Goal: Task Accomplishment & Management: Manage account settings

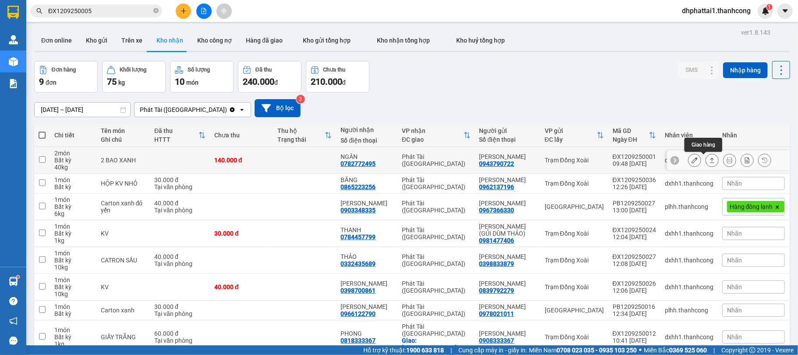
click at [710, 160] on icon at bounding box center [712, 159] width 5 height 5
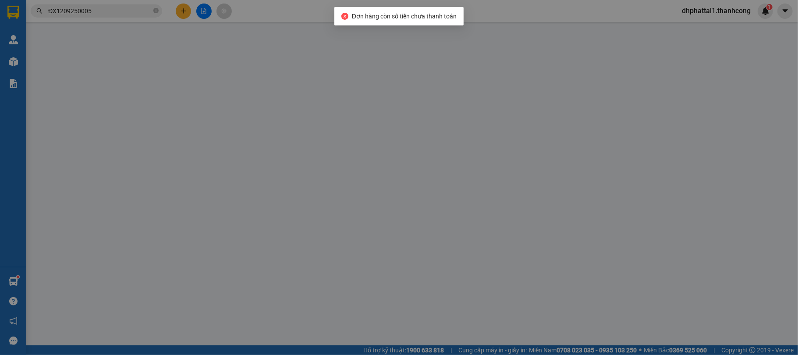
type input "0782772495"
type input "NGÂN"
type input "0943790722"
type input "[PERSON_NAME]"
type input "01234678998"
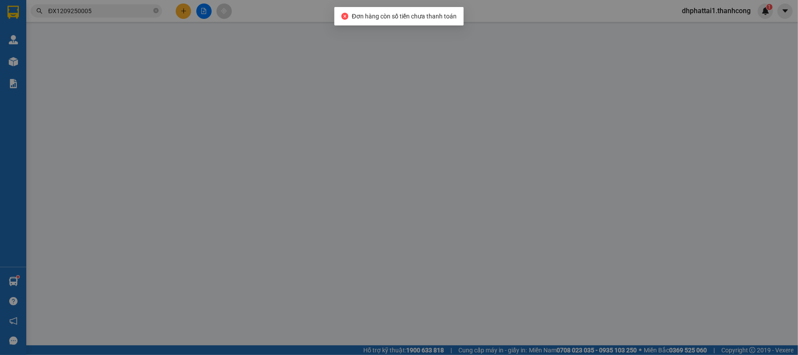
type input "TÂN BÌNH,[GEOGRAPHIC_DATA],[GEOGRAPHIC_DATA]"
type input "140.000"
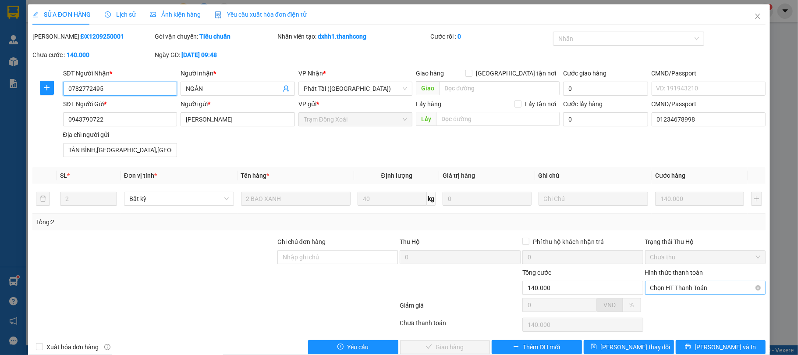
click at [707, 290] on span "Chọn HT Thanh Toán" at bounding box center [705, 287] width 110 height 13
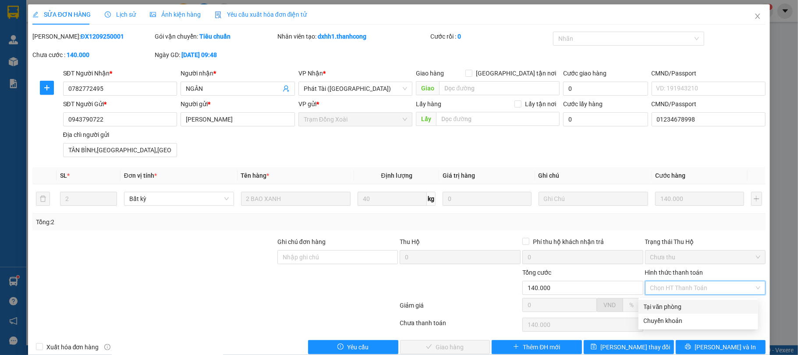
click at [693, 310] on div "Tại văn phòng" at bounding box center [698, 307] width 109 height 10
type input "0"
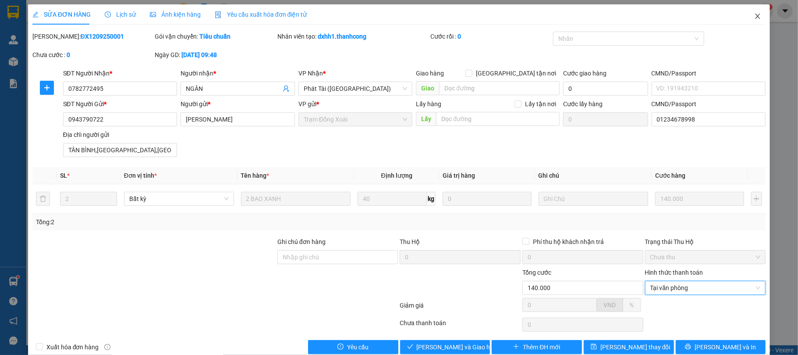
click at [753, 9] on span "Close" at bounding box center [758, 16] width 25 height 25
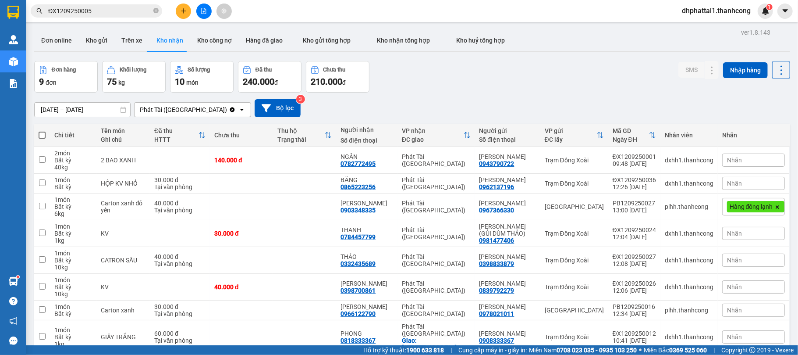
click at [44, 135] on span at bounding box center [42, 134] width 7 height 7
click at [42, 131] on input "checkbox" at bounding box center [42, 131] width 0 height 0
checkbox input "true"
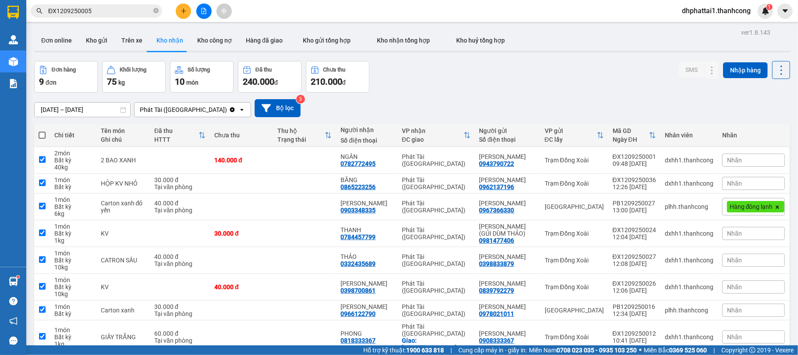
checkbox input "true"
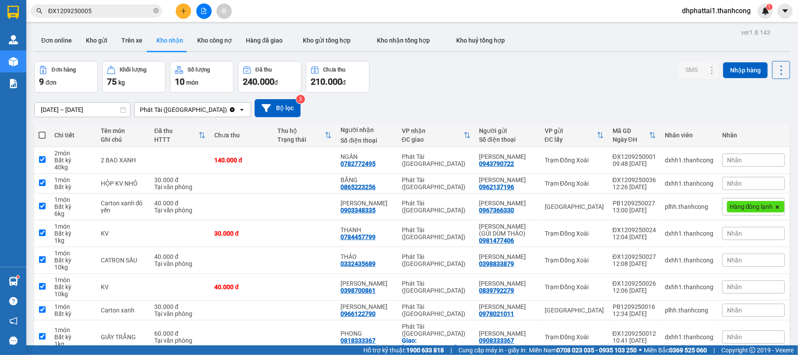
checkbox input "true"
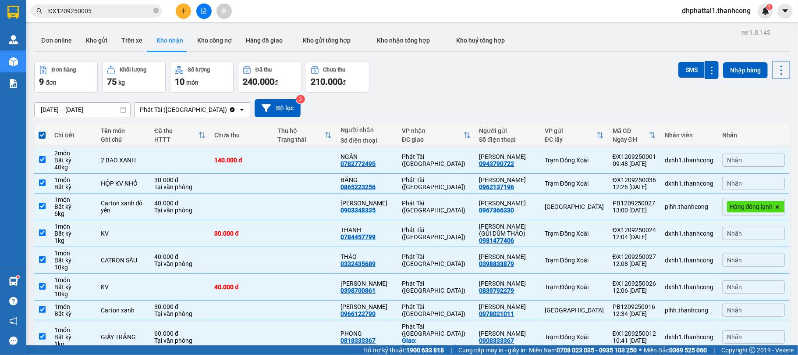
click at [43, 134] on span at bounding box center [42, 134] width 7 height 7
click at [42, 131] on input "checkbox" at bounding box center [42, 131] width 0 height 0
checkbox input "false"
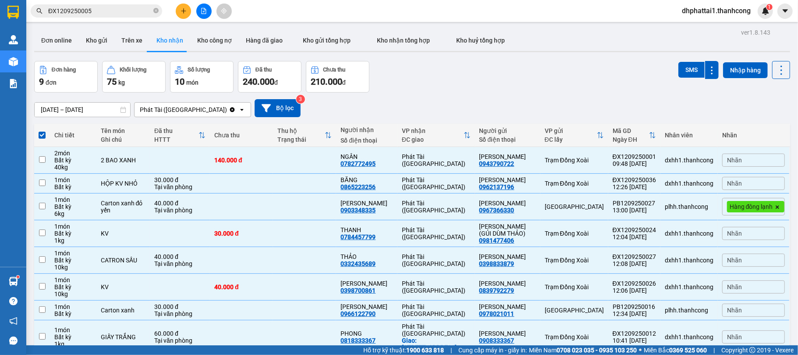
checkbox input "false"
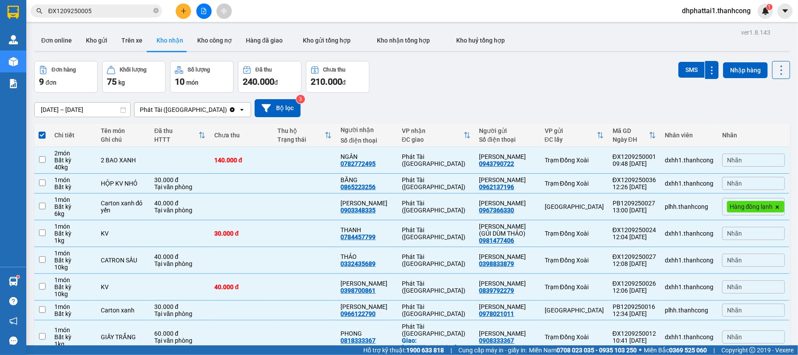
checkbox input "false"
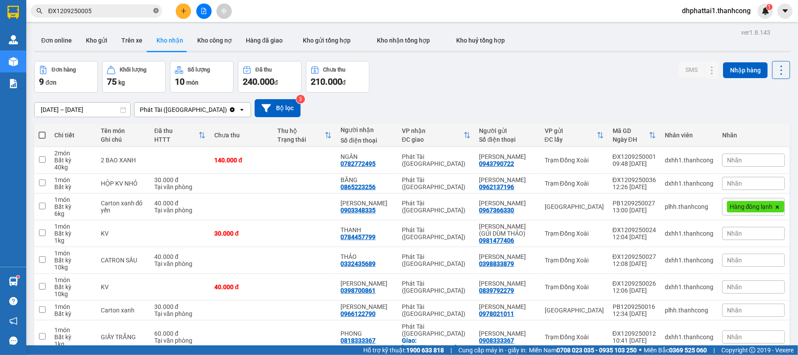
click at [156, 11] on icon "close-circle" at bounding box center [155, 10] width 5 height 5
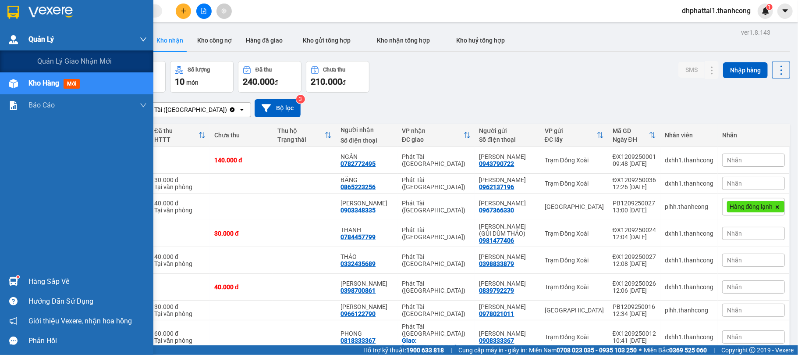
click at [9, 38] on img at bounding box center [13, 39] width 9 height 9
click at [32, 44] on span "Quản Lý" at bounding box center [40, 39] width 25 height 11
click at [58, 64] on span "Quản lý giao nhận mới" at bounding box center [74, 61] width 75 height 11
click at [72, 62] on span "Quản lý giao nhận mới" at bounding box center [74, 61] width 75 height 11
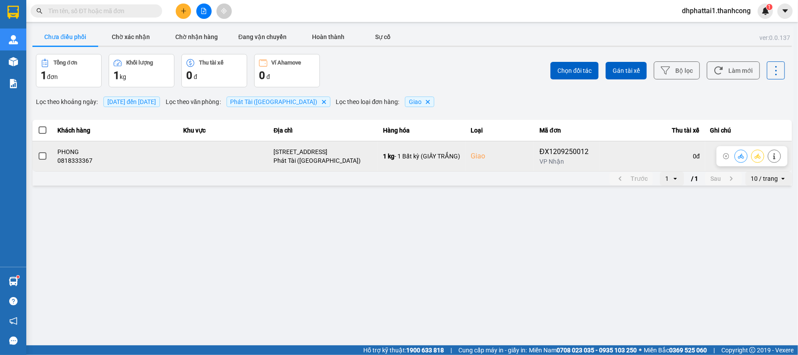
click at [44, 158] on span at bounding box center [43, 156] width 8 height 8
click at [38, 151] on input "checkbox" at bounding box center [38, 151] width 0 height 0
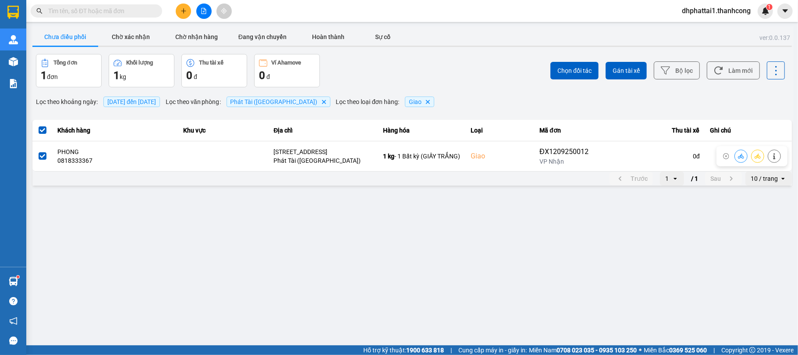
click at [44, 158] on span at bounding box center [43, 156] width 8 height 8
click at [38, 151] on input "checkbox" at bounding box center [38, 151] width 0 height 0
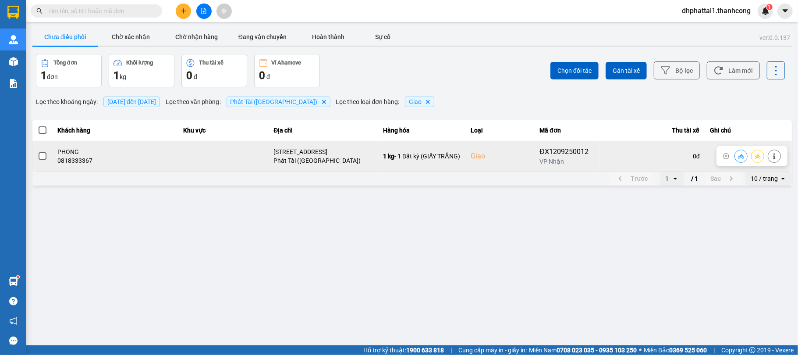
click at [44, 156] on span at bounding box center [43, 156] width 8 height 8
click at [38, 151] on input "checkbox" at bounding box center [38, 151] width 0 height 0
